Goal: Find specific page/section: Find specific page/section

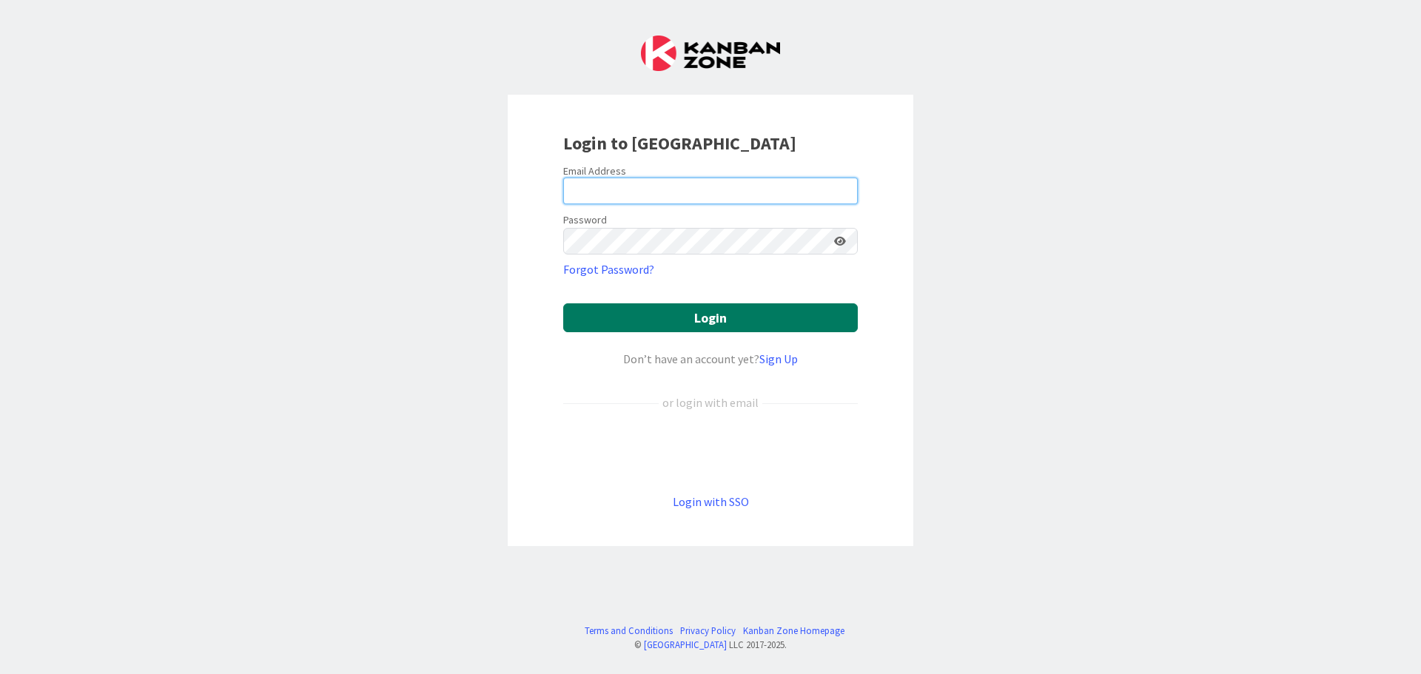
type input "[EMAIL_ADDRESS][DOMAIN_NAME]"
click at [624, 326] on button "Login" at bounding box center [710, 317] width 295 height 29
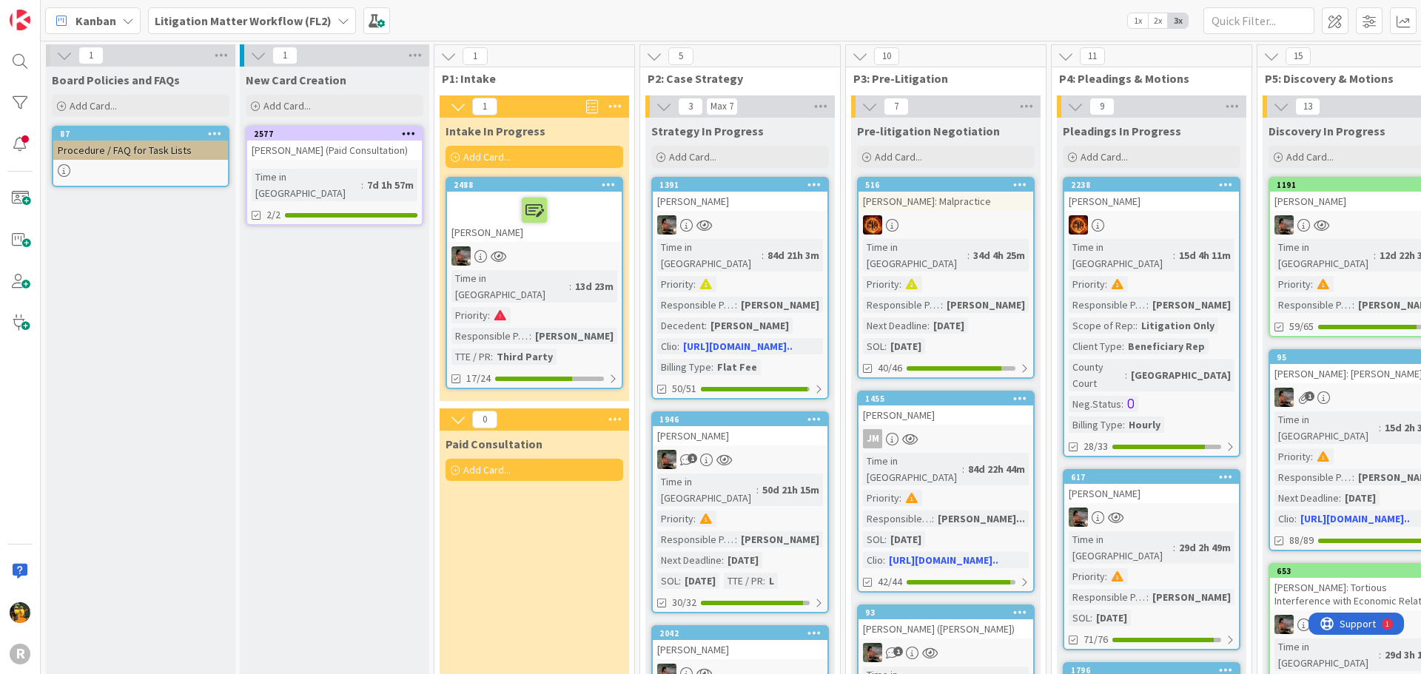
click at [286, 17] on b "Litigation Matter Workflow (FL2)" at bounding box center [243, 20] width 177 height 15
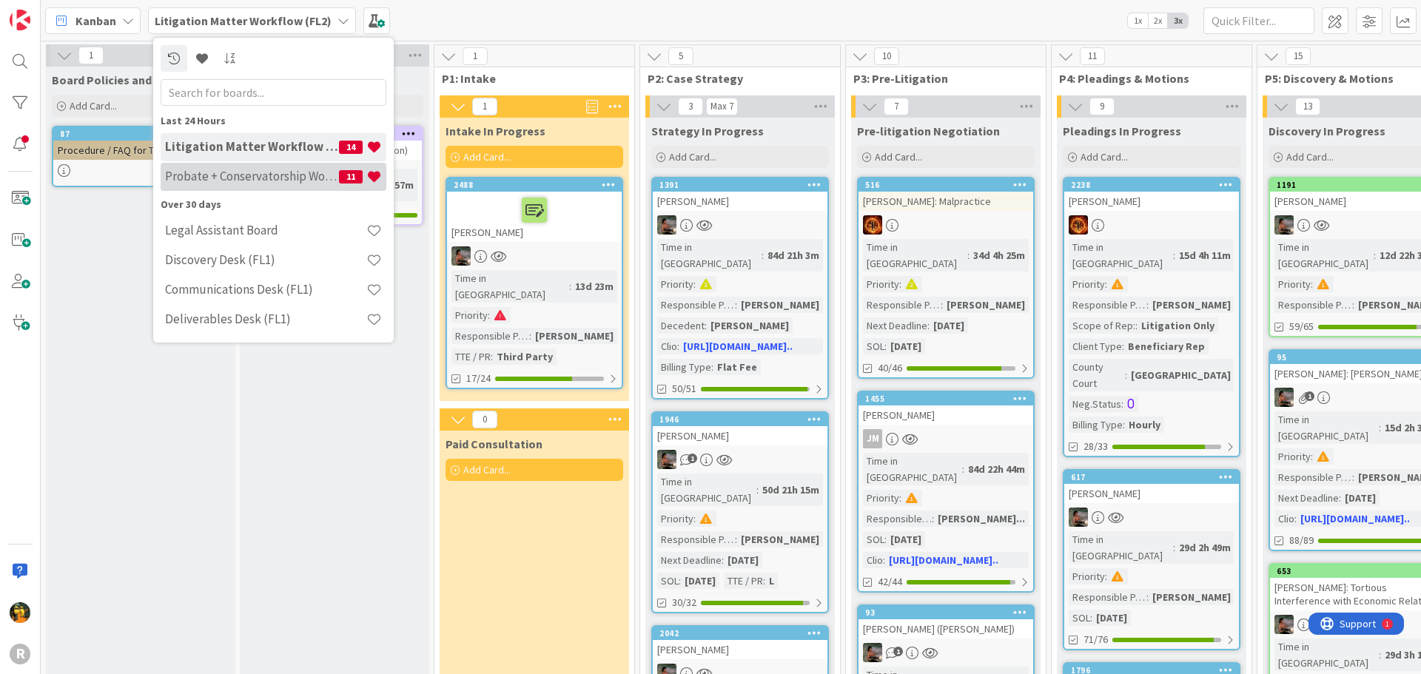
click at [229, 171] on h4 "Probate + Conservatorship Workflow (FL2)" at bounding box center [252, 176] width 174 height 15
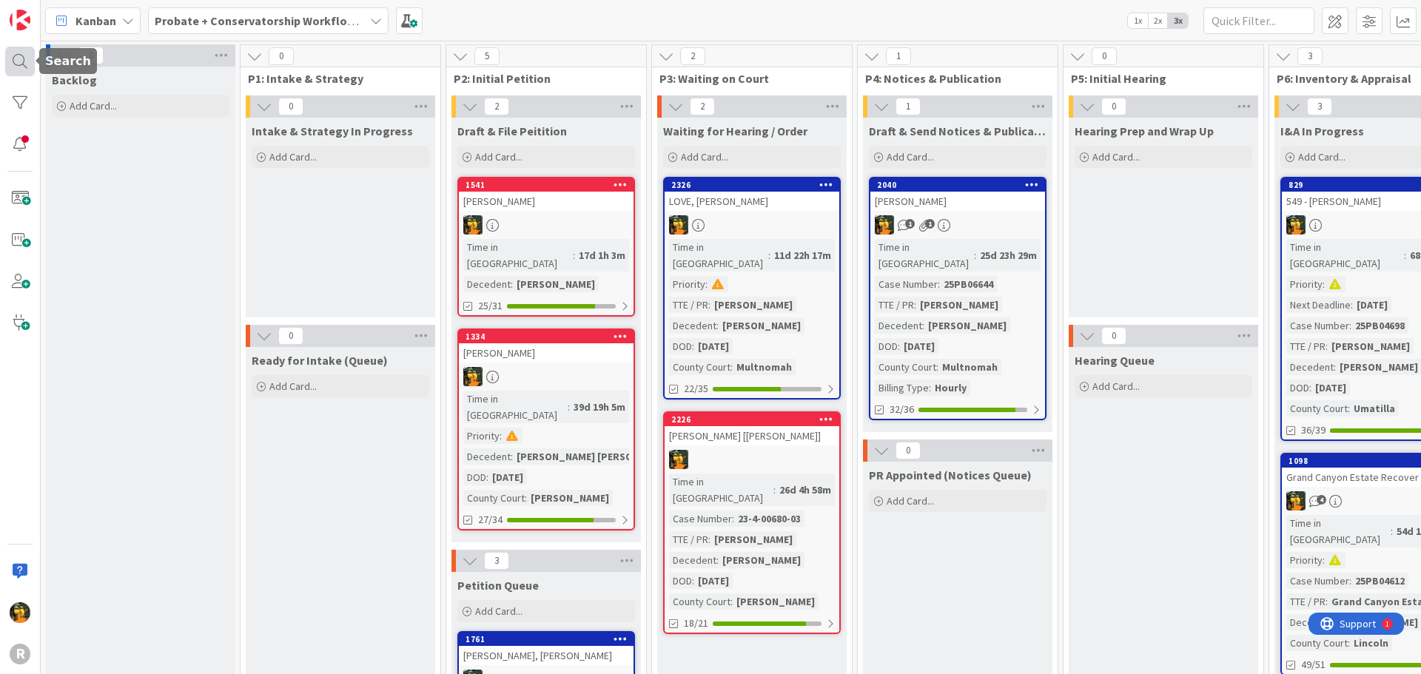
click at [8, 53] on div at bounding box center [20, 62] width 30 height 30
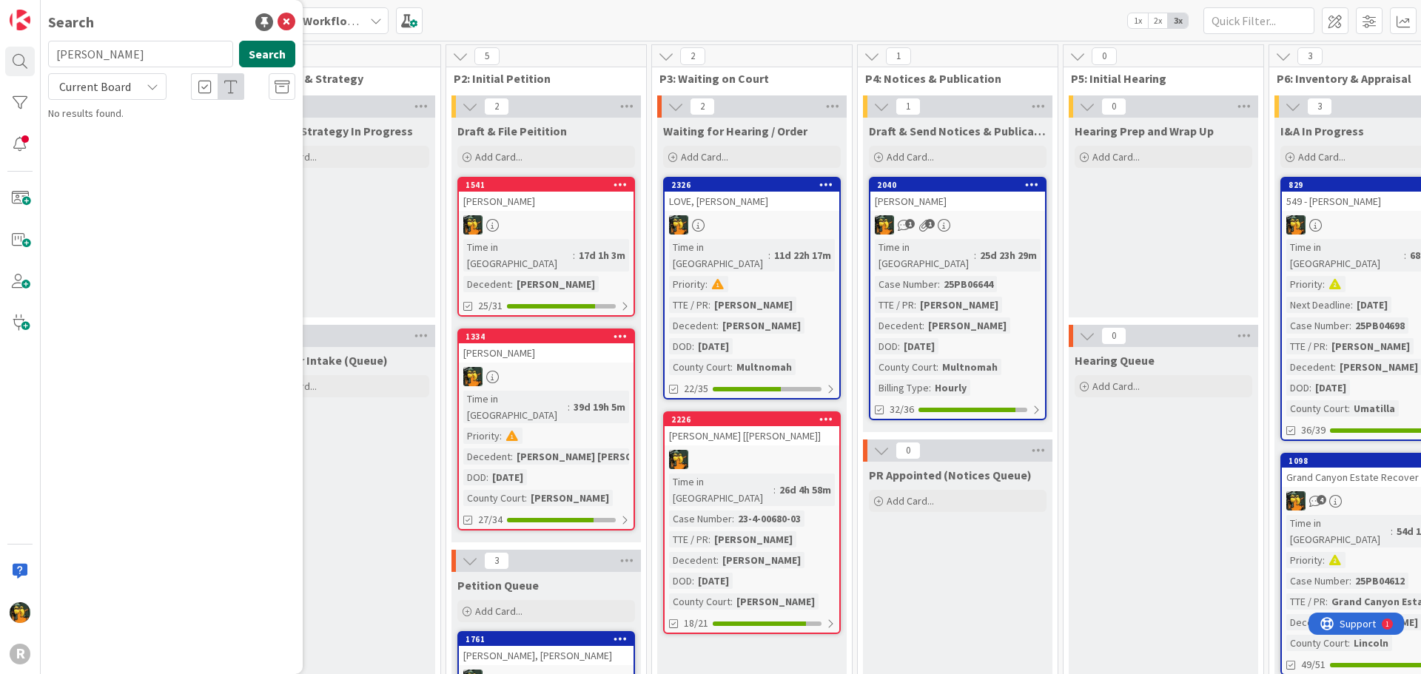
type input "[PERSON_NAME]"
click at [288, 58] on button "Search" at bounding box center [267, 54] width 56 height 27
click at [176, 132] on div "Probate + Conservatorship Workflow (FL2) › Annual Accounting Queue" at bounding box center [182, 123] width 226 height 27
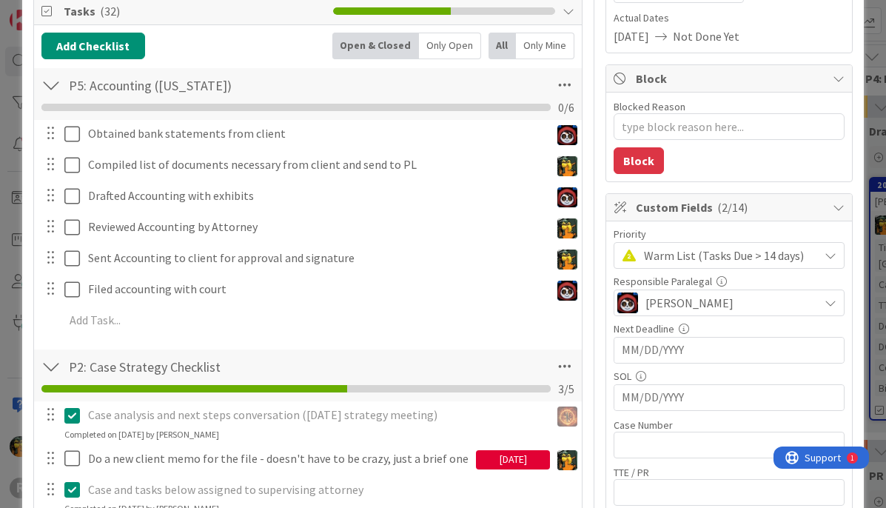
type textarea "x"
